Goal: Task Accomplishment & Management: Manage account settings

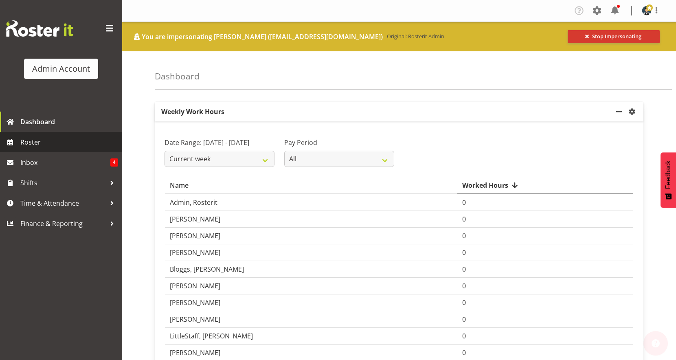
click at [49, 144] on span "Roster" at bounding box center [69, 142] width 98 height 12
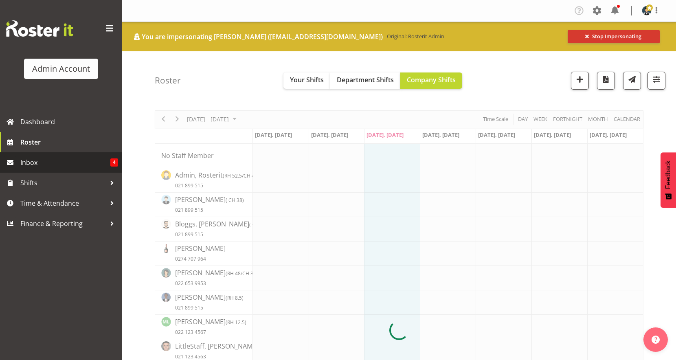
click at [48, 164] on span "Inbox" at bounding box center [65, 162] width 90 height 12
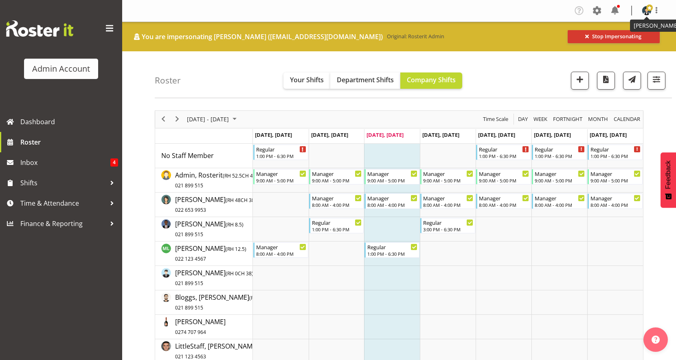
click at [642, 13] on figure at bounding box center [647, 11] width 10 height 10
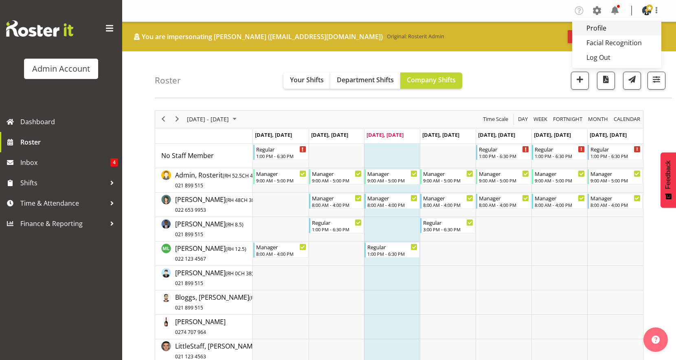
click at [620, 26] on link "Profile" at bounding box center [616, 28] width 89 height 15
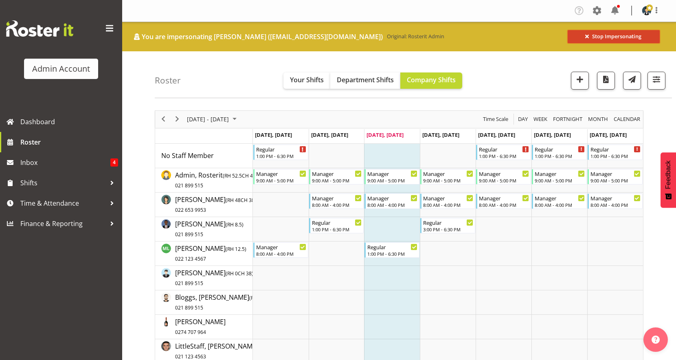
click at [623, 34] on span "Stop Impersonating" at bounding box center [616, 37] width 49 height 8
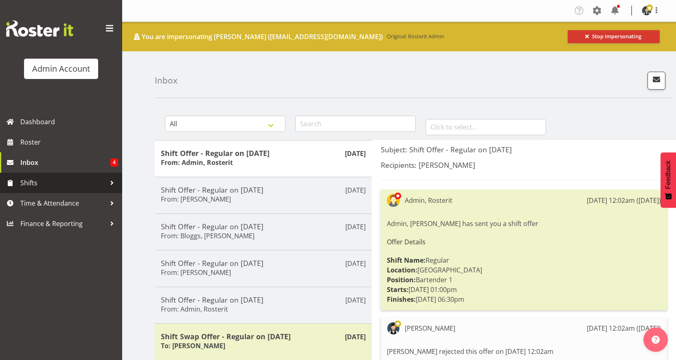
click at [44, 188] on span "Shifts" at bounding box center [63, 183] width 86 height 12
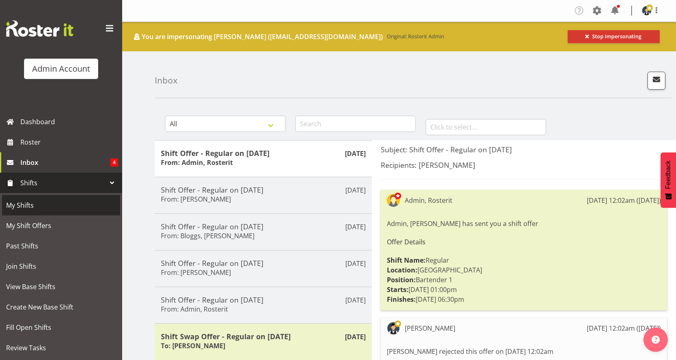
click at [34, 206] on span "My Shifts" at bounding box center [61, 205] width 110 height 12
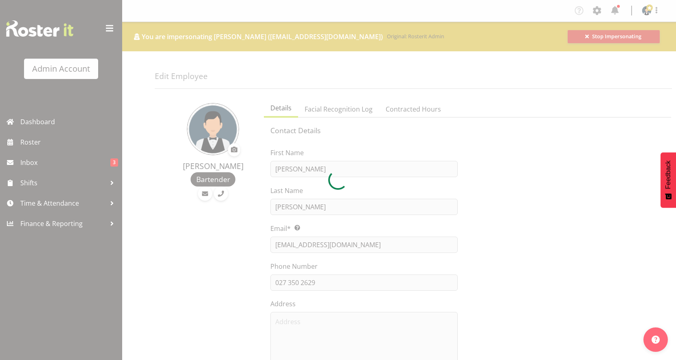
select select "TimelineWeek"
